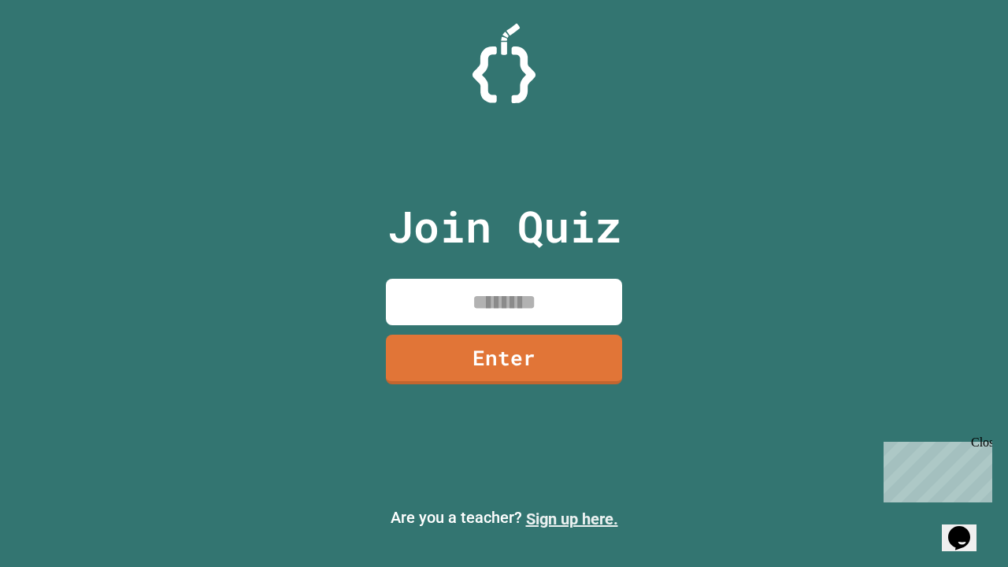
click at [572, 519] on link "Sign up here." at bounding box center [572, 518] width 92 height 19
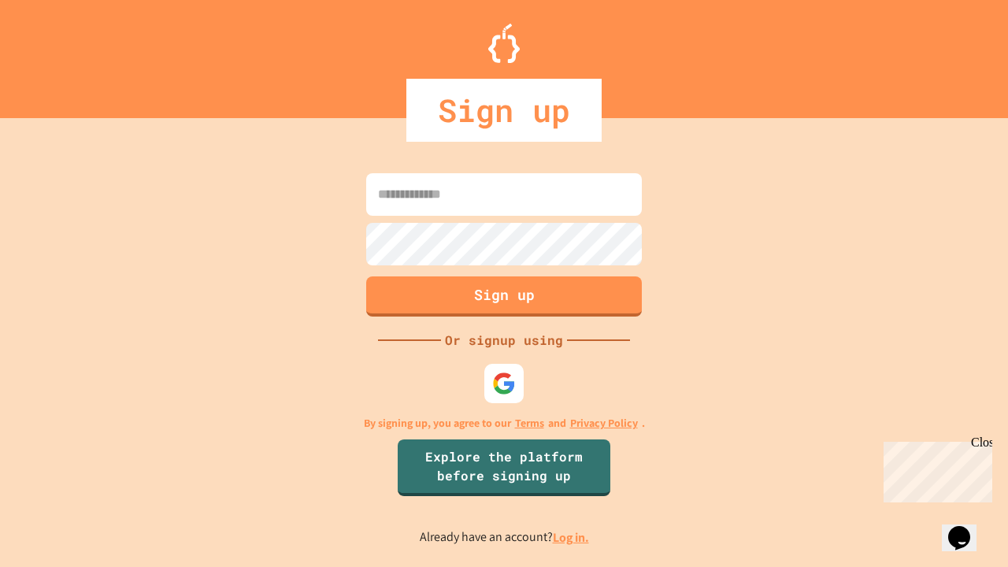
click at [572, 537] on link "Log in." at bounding box center [571, 537] width 36 height 17
